Goal: Leave review/rating: Share an evaluation or opinion about a product, service, or content

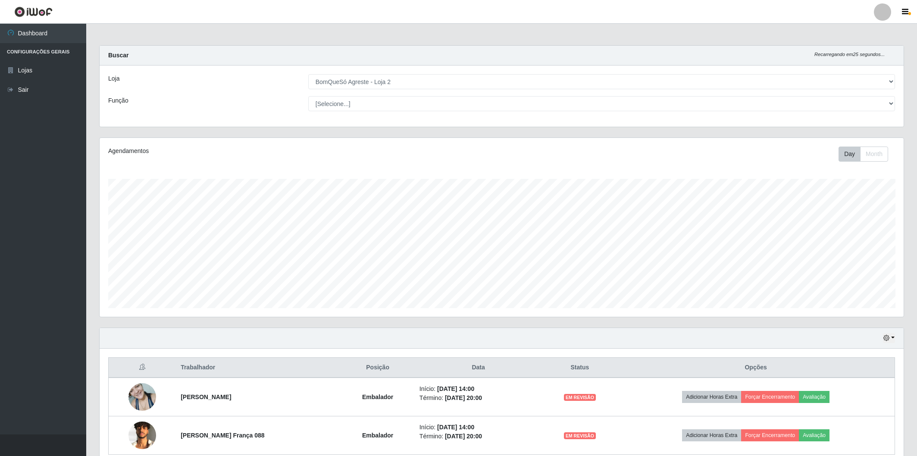
select select "214"
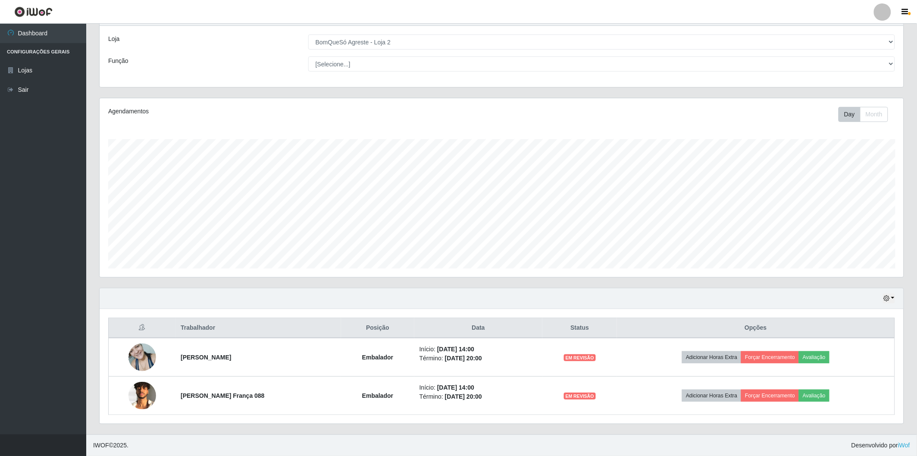
click at [824, 291] on div "Hoje 1 dia 3 dias 1 Semana Não encerrados" at bounding box center [502, 299] width 804 height 21
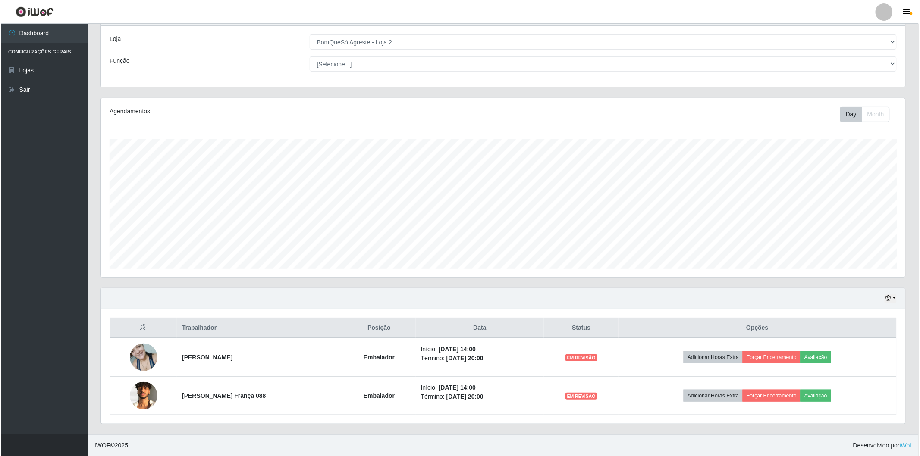
scroll to position [179, 804]
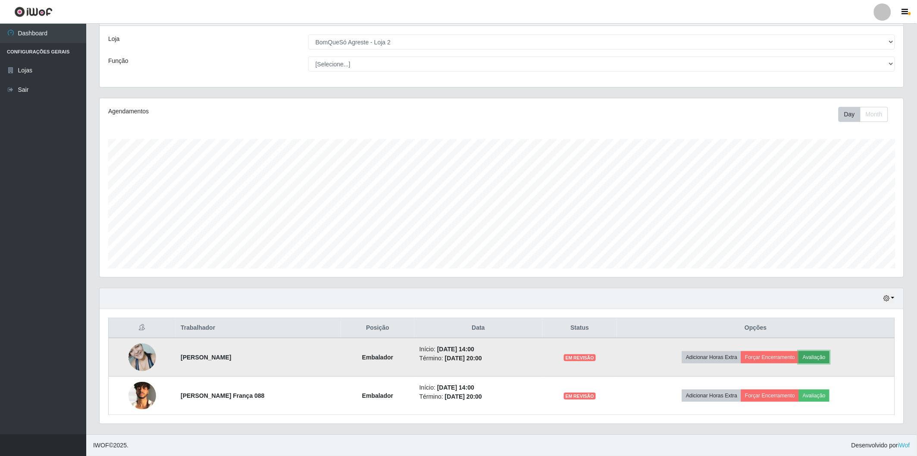
click at [827, 356] on button "Avaliação" at bounding box center [814, 358] width 31 height 12
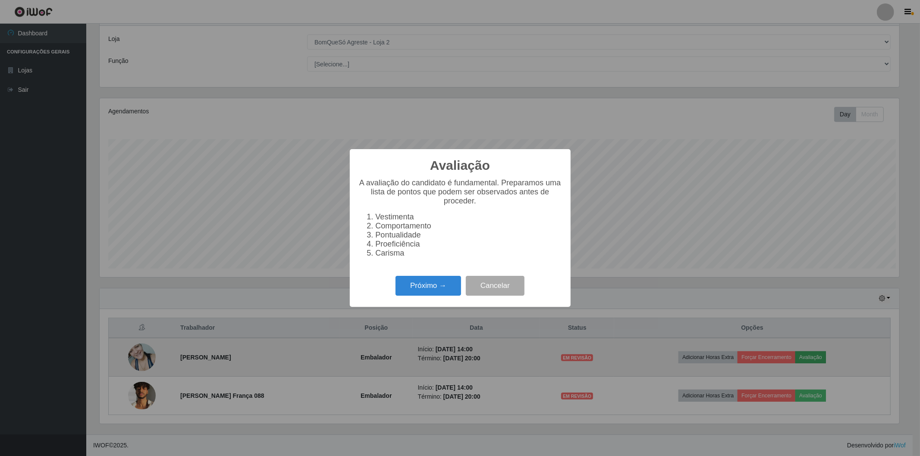
scroll to position [179, 799]
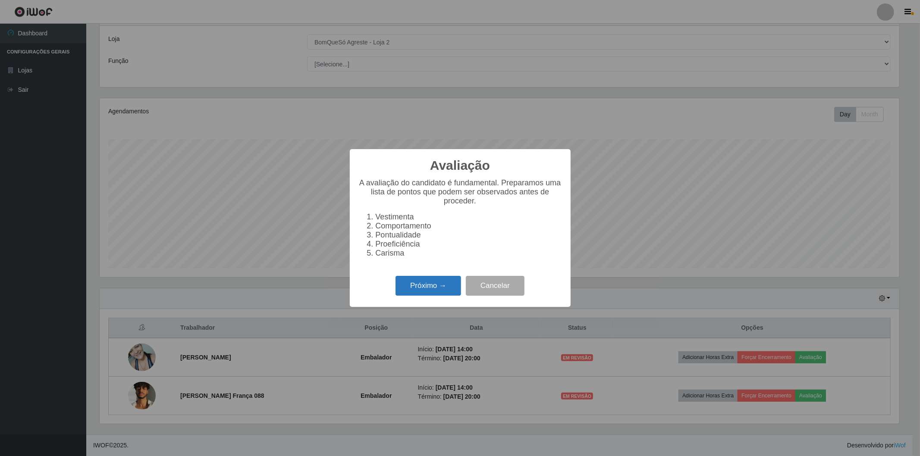
click at [438, 286] on button "Próximo →" at bounding box center [429, 286] width 66 height 20
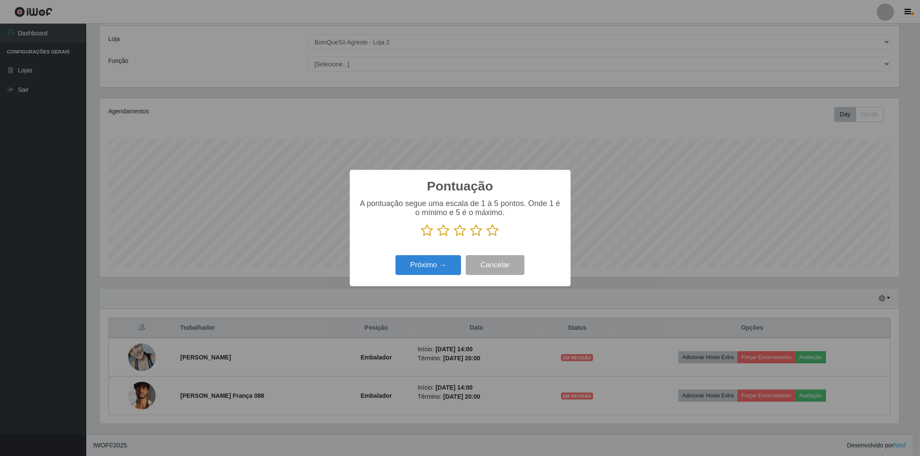
click at [494, 232] on icon at bounding box center [493, 230] width 12 height 13
click at [487, 237] on input "radio" at bounding box center [487, 237] width 0 height 0
click at [425, 268] on button "Próximo →" at bounding box center [429, 265] width 66 height 20
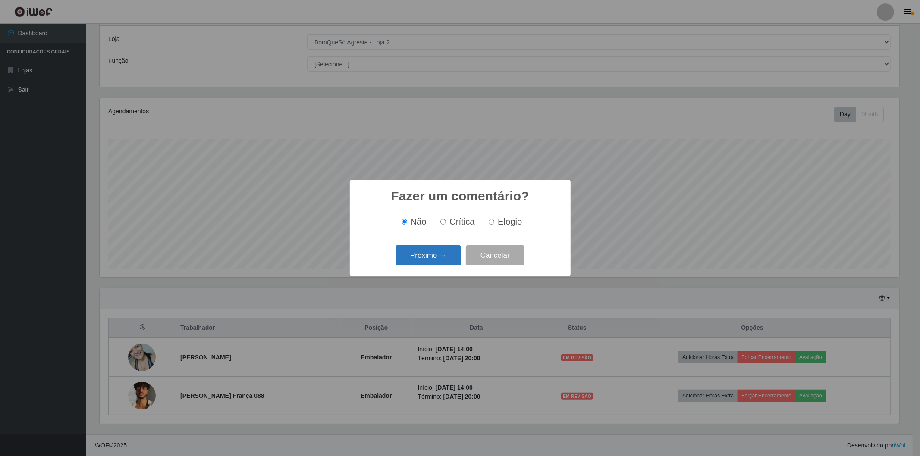
click at [442, 254] on button "Próximo →" at bounding box center [429, 255] width 66 height 20
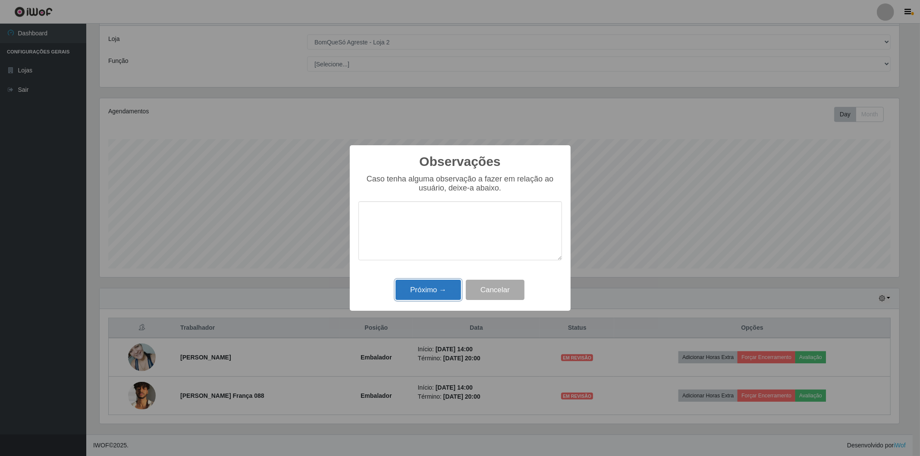
click at [434, 287] on button "Próximo →" at bounding box center [429, 290] width 66 height 20
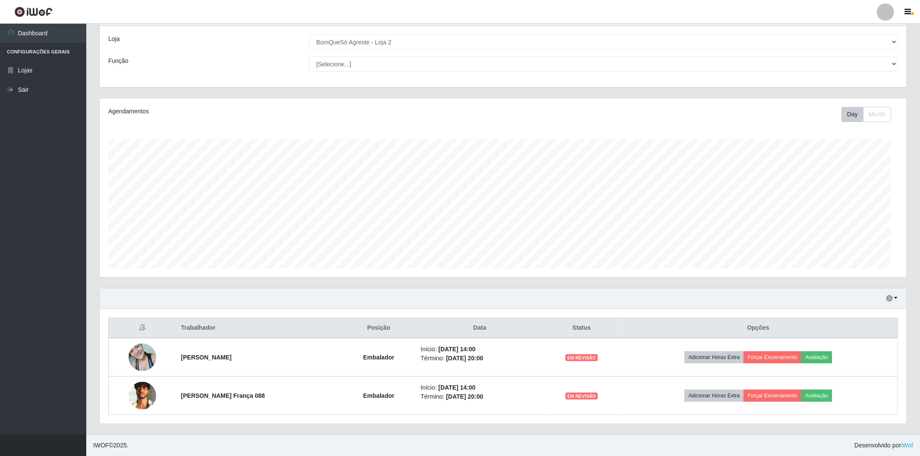
scroll to position [179, 804]
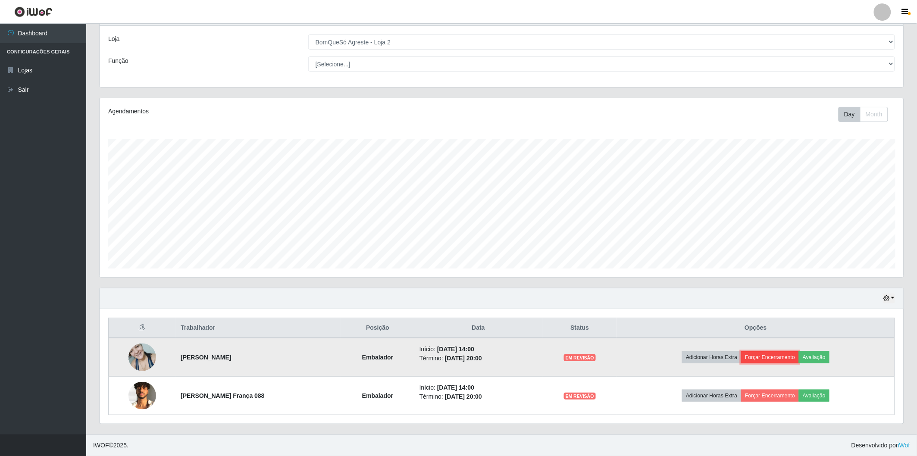
click at [781, 357] on button "Forçar Encerramento" at bounding box center [770, 358] width 58 height 12
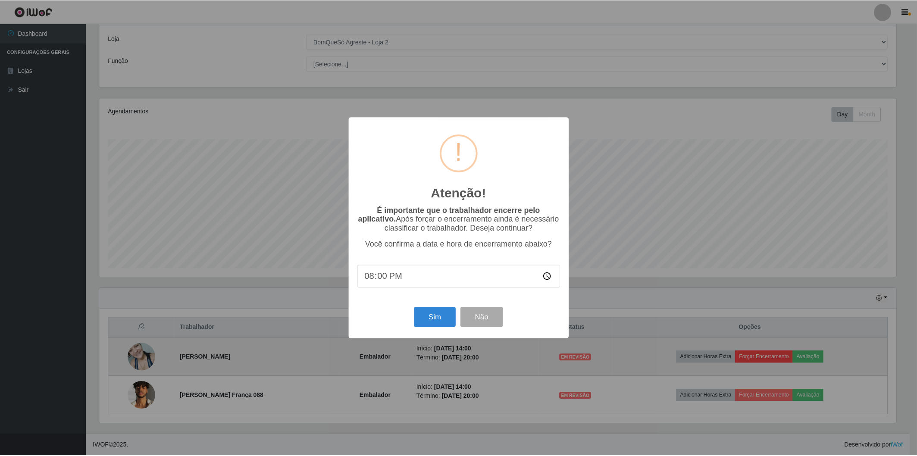
scroll to position [179, 799]
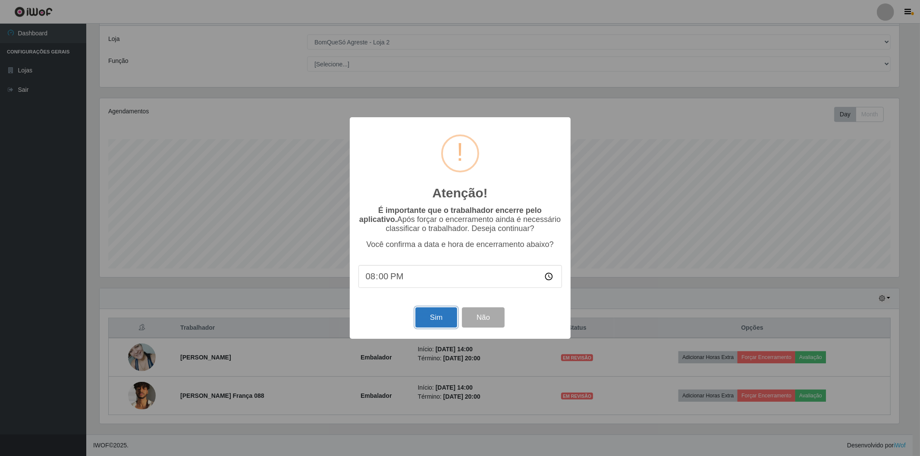
click at [434, 321] on button "Sim" at bounding box center [436, 318] width 42 height 20
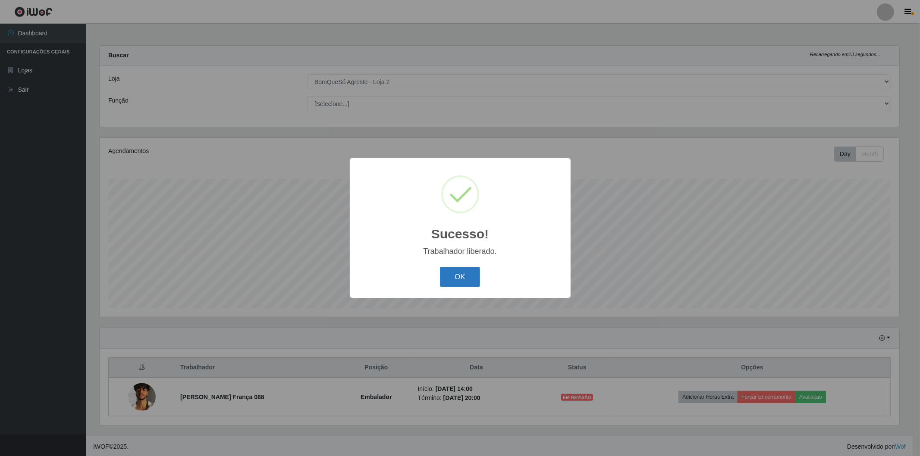
click at [456, 281] on button "OK" at bounding box center [460, 277] width 40 height 20
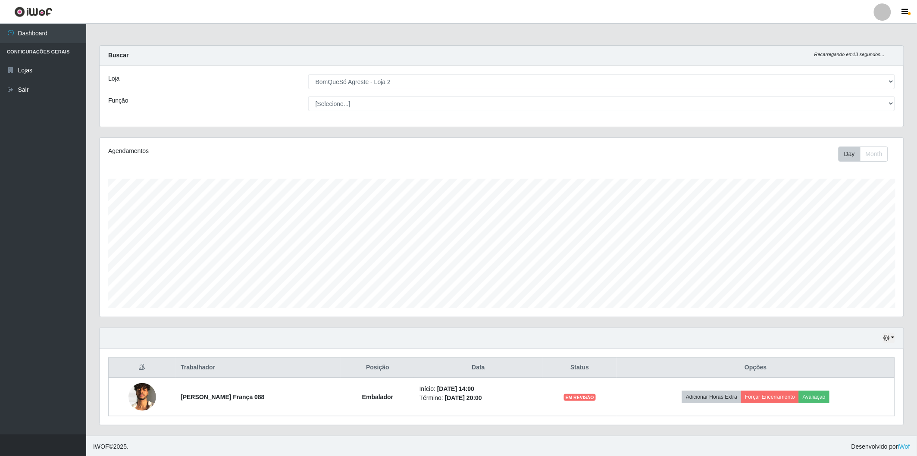
scroll to position [179, 804]
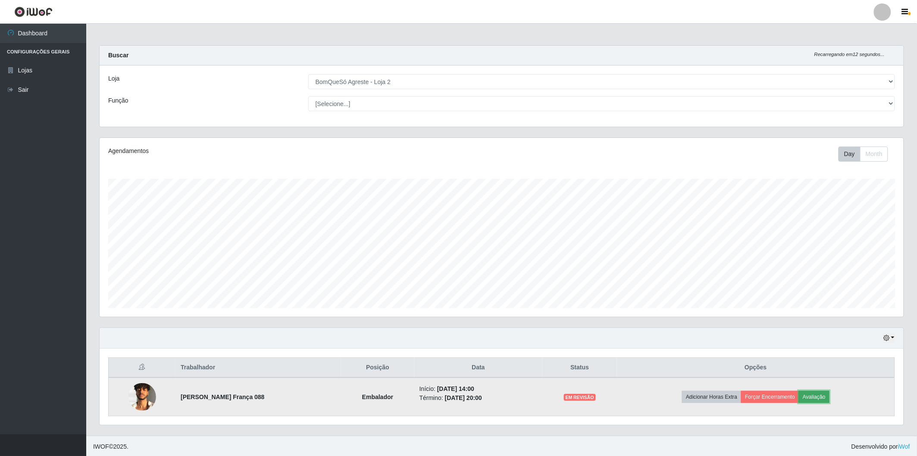
click at [830, 395] on button "Avaliação" at bounding box center [814, 397] width 31 height 12
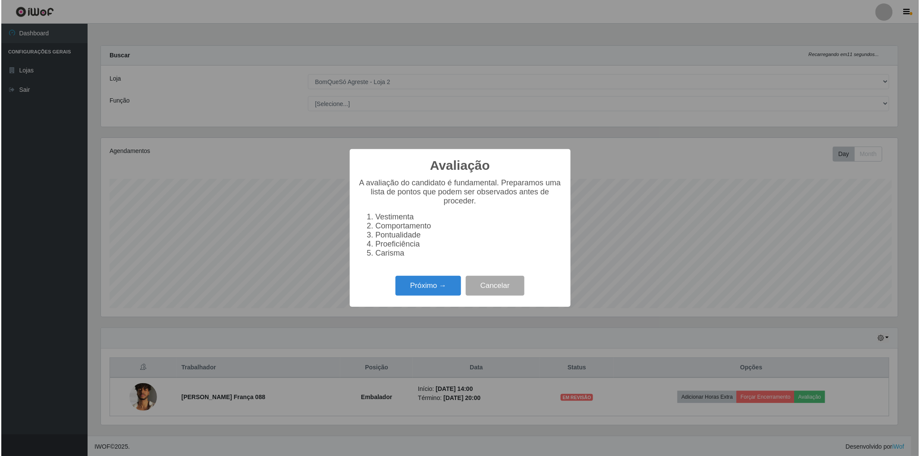
scroll to position [179, 799]
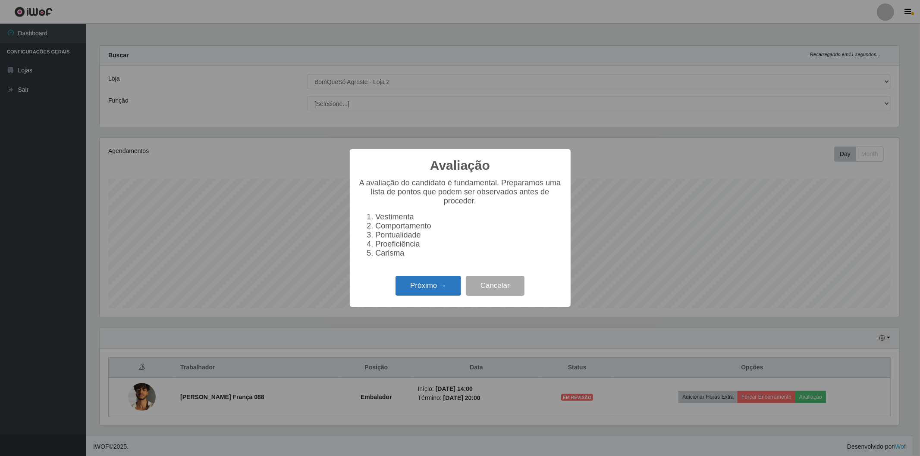
click at [439, 283] on button "Próximo →" at bounding box center [429, 286] width 66 height 20
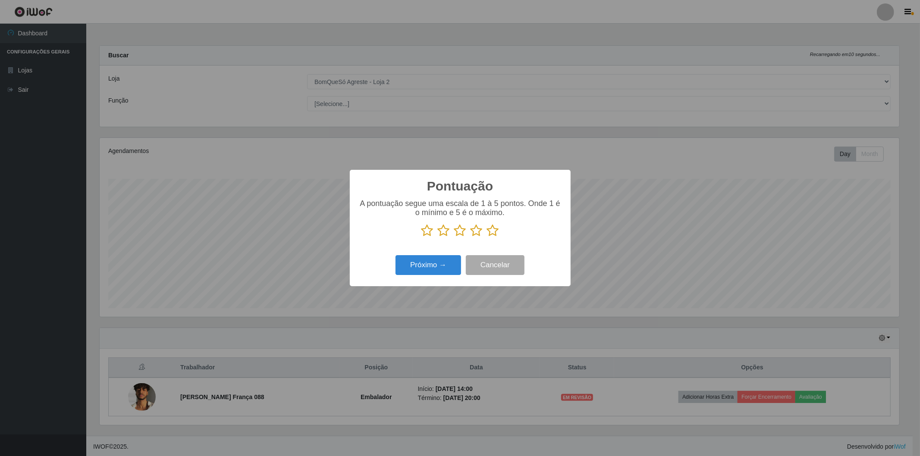
scroll to position [431132, 430511]
click at [496, 233] on icon at bounding box center [493, 230] width 12 height 13
click at [487, 237] on input "radio" at bounding box center [487, 237] width 0 height 0
click at [416, 268] on button "Próximo →" at bounding box center [429, 265] width 66 height 20
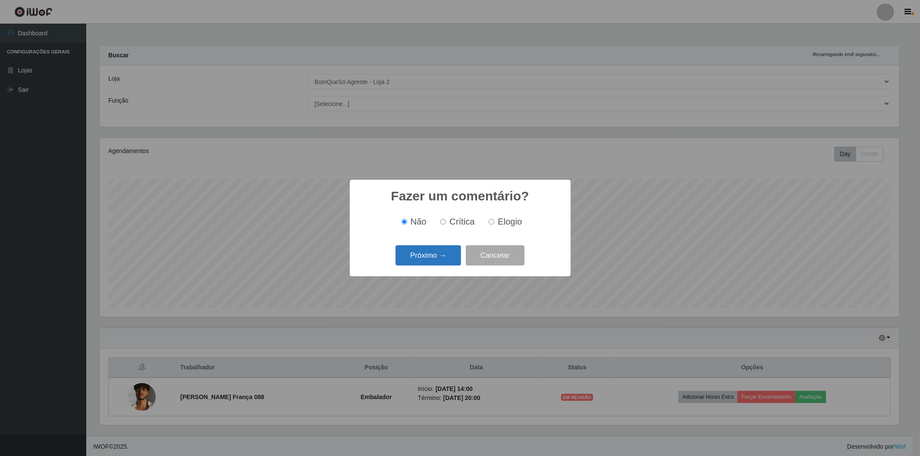
click at [427, 252] on button "Próximo →" at bounding box center [429, 255] width 66 height 20
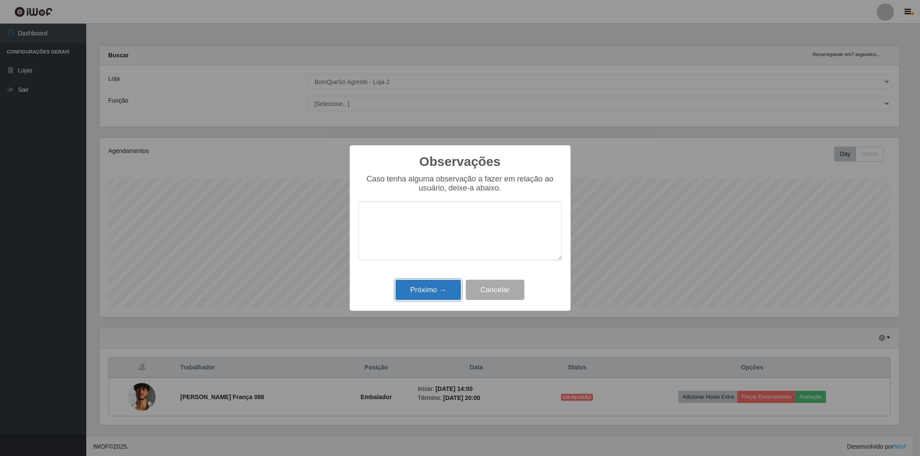
click at [433, 283] on button "Próximo →" at bounding box center [429, 290] width 66 height 20
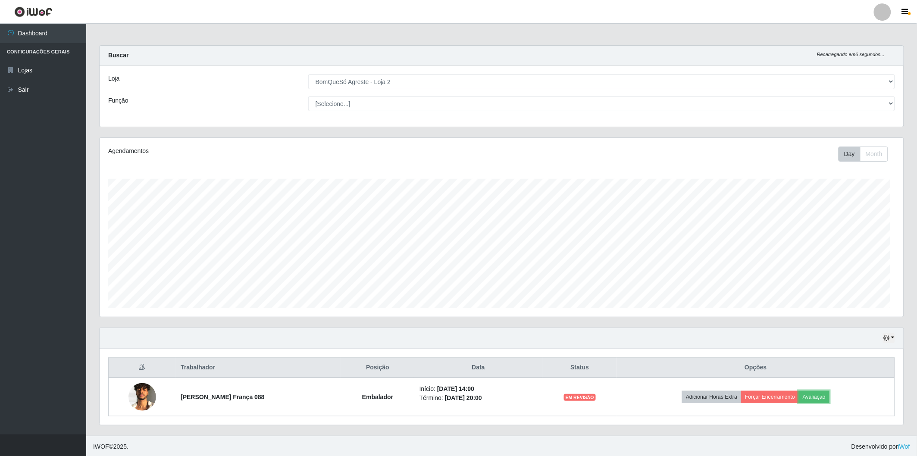
scroll to position [179, 804]
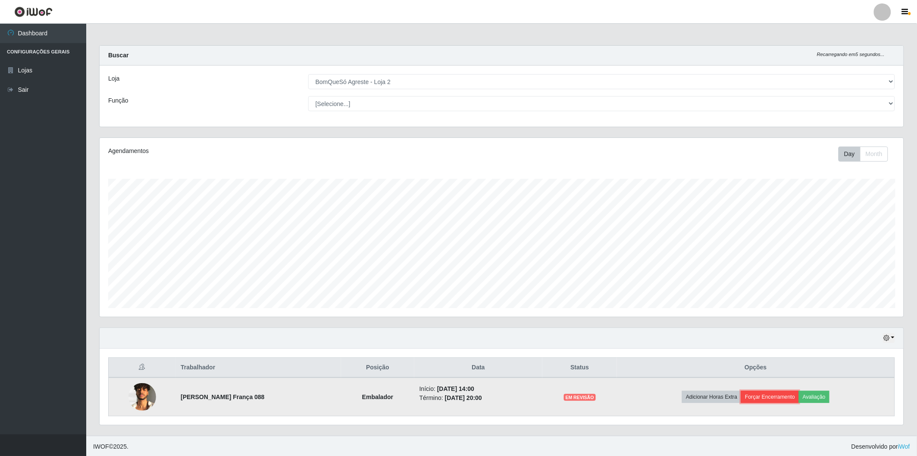
click at [795, 397] on button "Forçar Encerramento" at bounding box center [770, 397] width 58 height 12
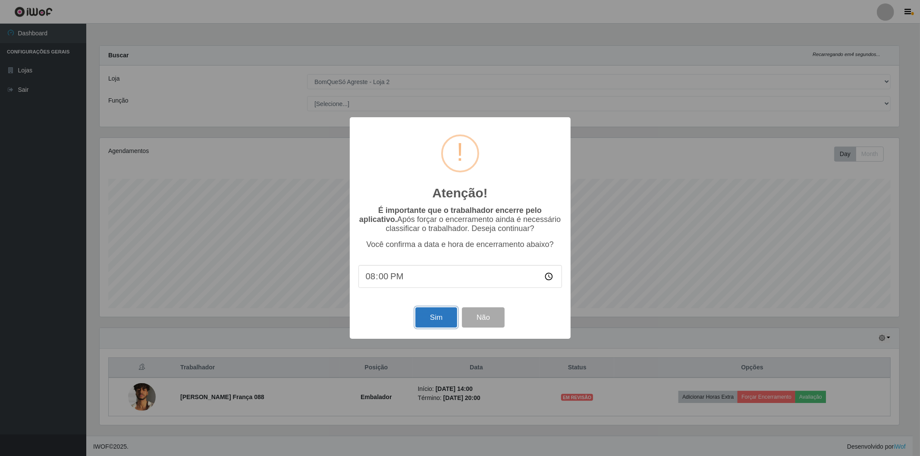
click at [425, 318] on button "Sim" at bounding box center [436, 318] width 42 height 20
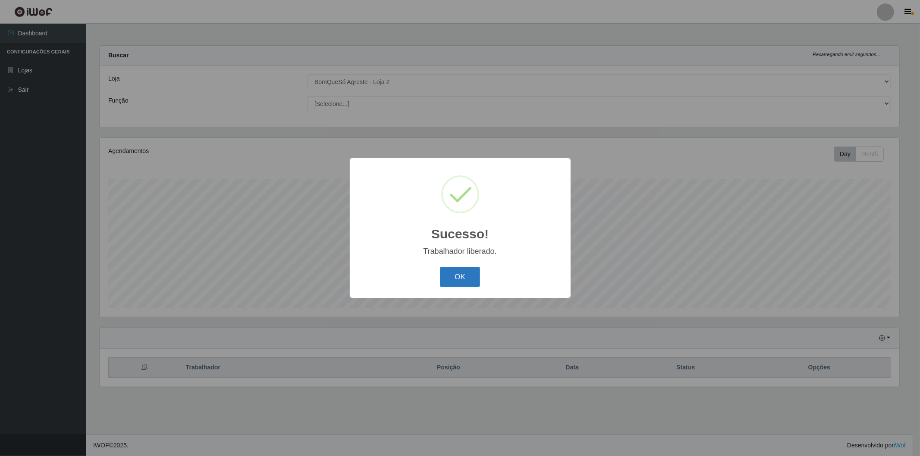
click at [467, 274] on button "OK" at bounding box center [460, 277] width 40 height 20
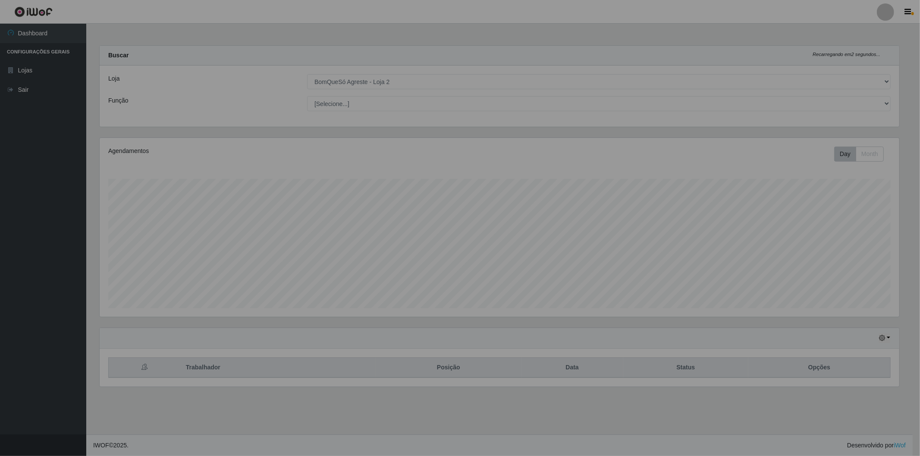
scroll to position [0, 0]
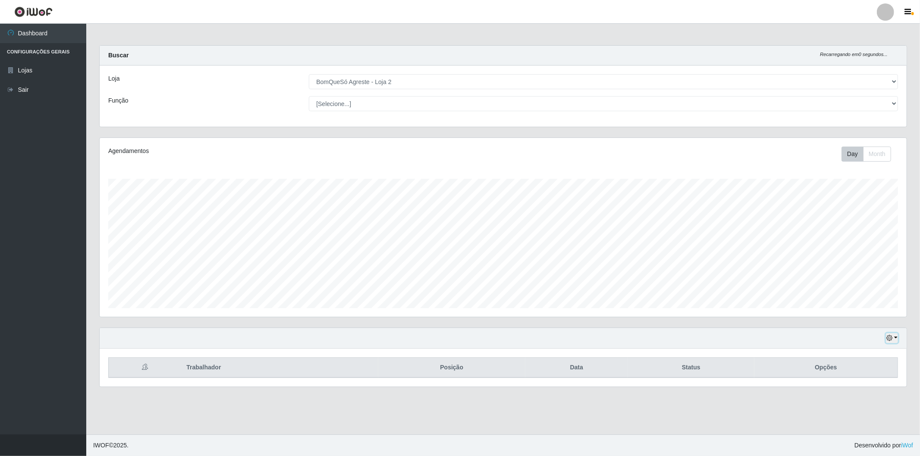
click at [890, 339] on icon "button" at bounding box center [889, 338] width 6 height 6
click at [860, 245] on button "Hoje" at bounding box center [863, 251] width 68 height 18
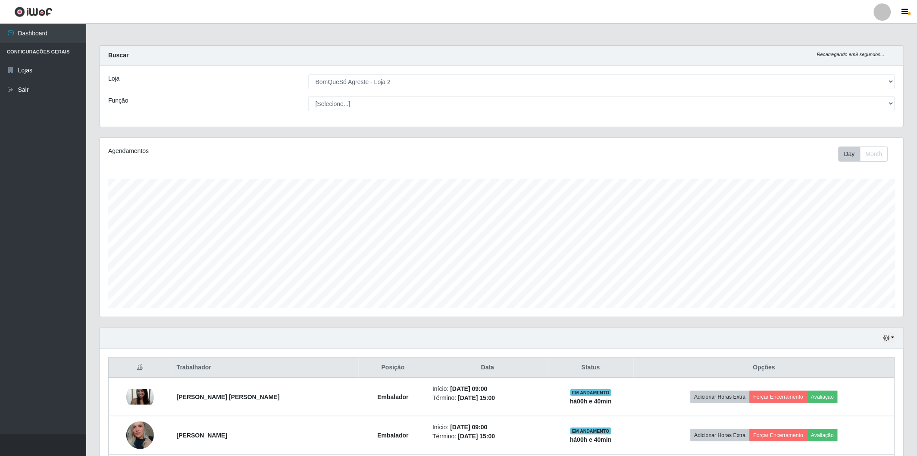
click at [880, 339] on div "Hoje 1 dia 3 dias 1 Semana Não encerrados" at bounding box center [502, 338] width 804 height 21
click at [885, 339] on icon "button" at bounding box center [887, 338] width 6 height 6
click at [886, 339] on icon "button" at bounding box center [887, 338] width 6 height 6
click at [890, 330] on div "Hoje 1 dia 3 dias 1 Semana Não encerrados" at bounding box center [502, 338] width 804 height 21
click at [890, 336] on icon "button" at bounding box center [887, 338] width 6 height 6
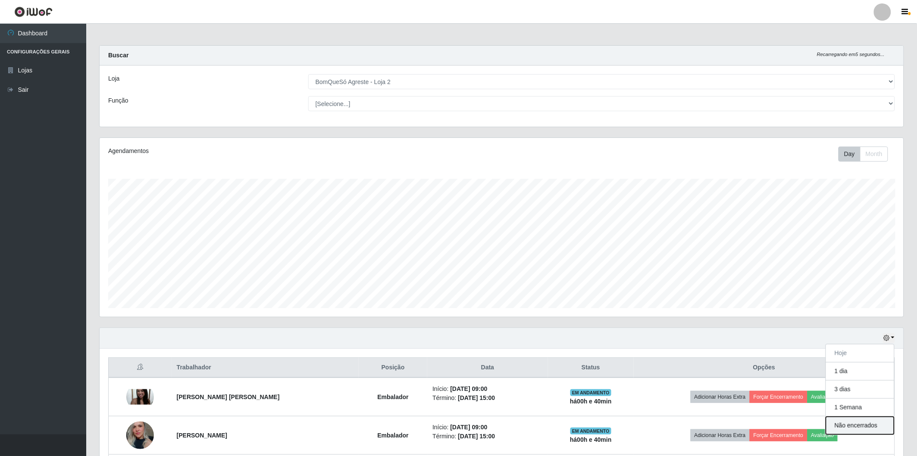
click at [873, 429] on button "Não encerrados" at bounding box center [860, 426] width 68 height 18
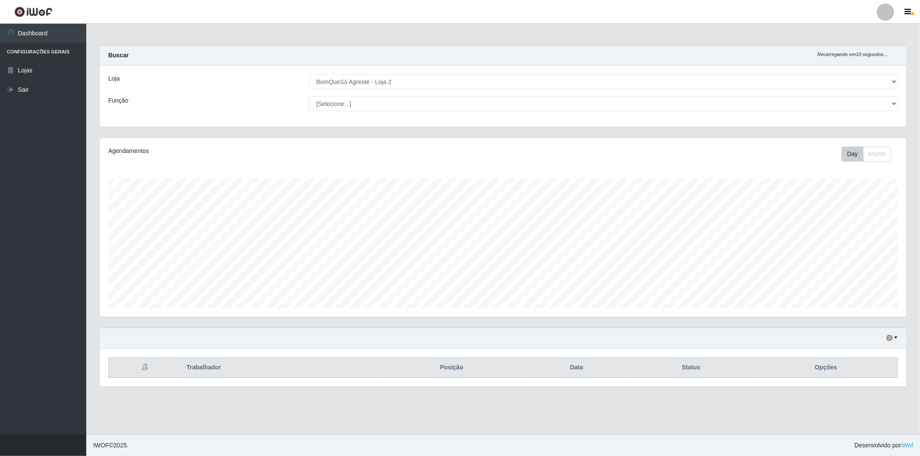
click at [900, 339] on div "Hoje 1 dia 3 dias 1 Semana Não encerrados" at bounding box center [503, 338] width 807 height 21
click at [891, 339] on icon "button" at bounding box center [889, 338] width 6 height 6
click at [848, 249] on button "Hoje" at bounding box center [863, 251] width 68 height 18
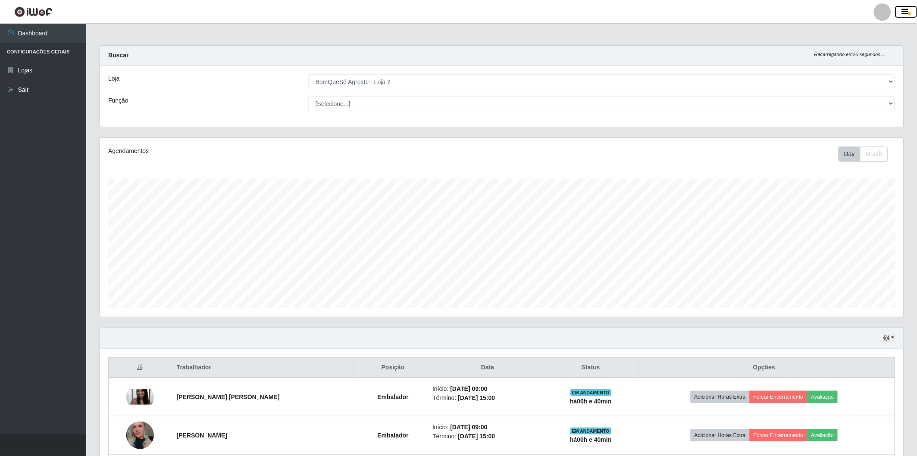
click at [907, 13] on icon "button" at bounding box center [905, 12] width 6 height 8
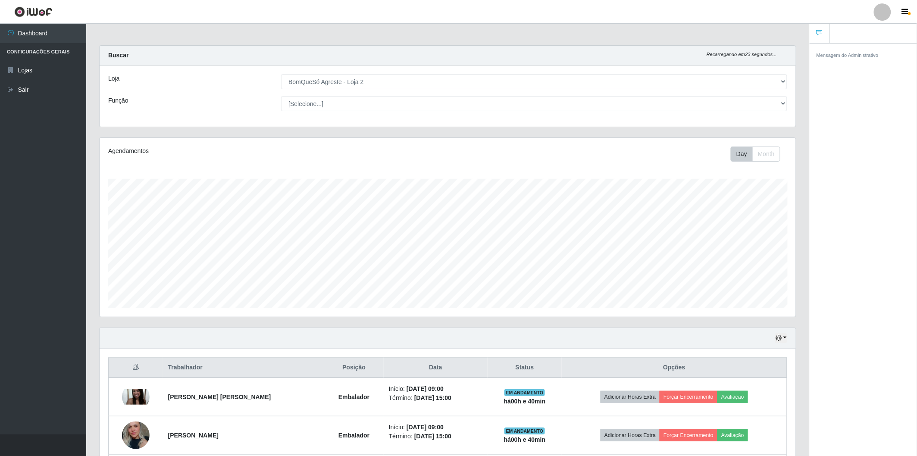
click at [817, 32] on icon at bounding box center [820, 33] width 6 height 6
click at [910, 11] on button "button" at bounding box center [907, 12] width 22 height 12
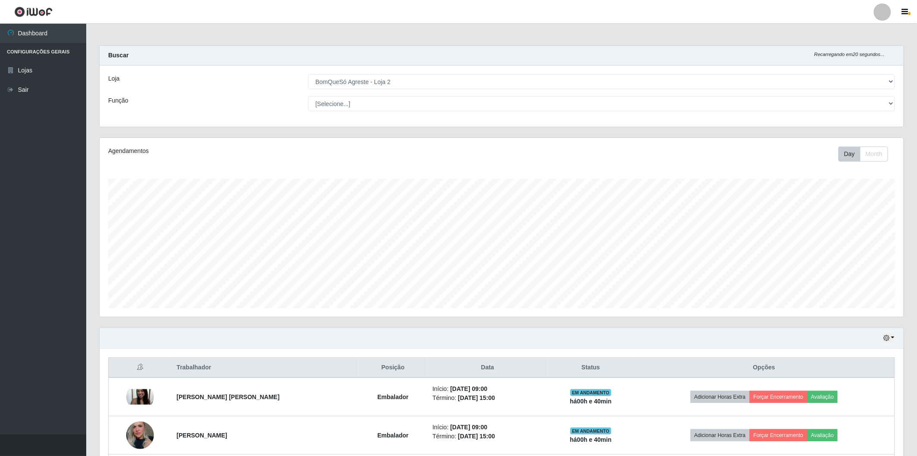
click at [880, 15] on div at bounding box center [882, 11] width 17 height 17
click at [902, 16] on icon "button" at bounding box center [905, 12] width 6 height 8
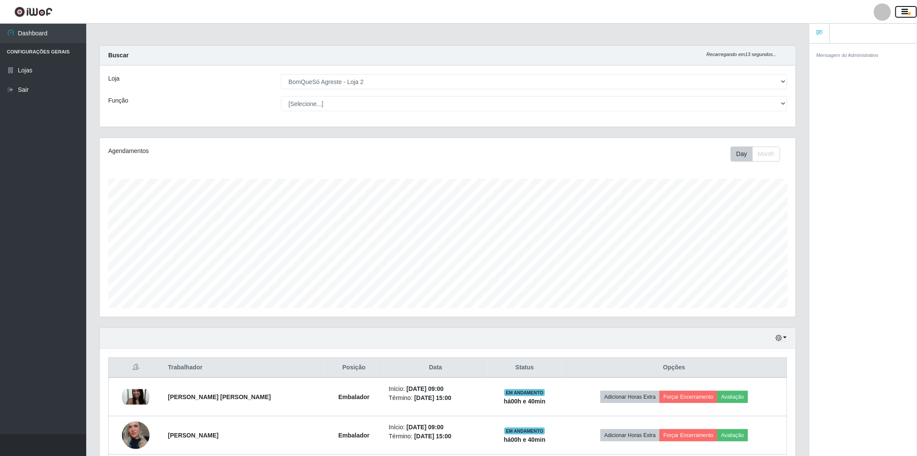
click at [913, 11] on button "button" at bounding box center [907, 12] width 22 height 12
